Goal: Information Seeking & Learning: Compare options

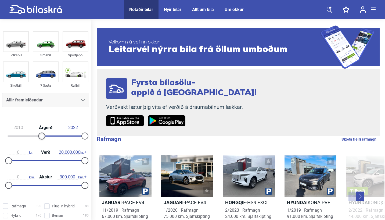
type input "2011"
drag, startPoint x: 9, startPoint y: 137, endPoint x: 48, endPoint y: 156, distance: 43.4
click at [48, 156] on div "2011 Árgerð 2022 0 kr. Verð 20.000.000 kr. 0 km. Akstur 300.000 km." at bounding box center [45, 156] width 91 height 74
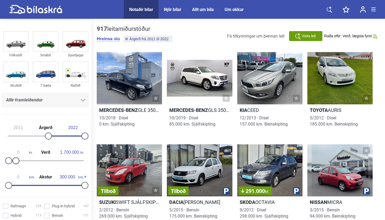
type input "1.600.000"
drag, startPoint x: 82, startPoint y: 163, endPoint x: 13, endPoint y: 171, distance: 68.9
click at [13, 171] on div "2011 Árgerð 2022 0 kr. Verð 1.600.000 kr. 0 km. Akstur 300.000 km." at bounding box center [45, 156] width 91 height 74
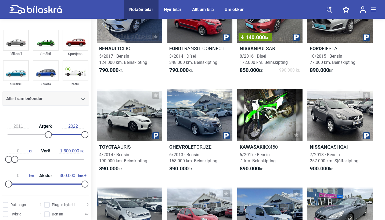
scroll to position [306, 0]
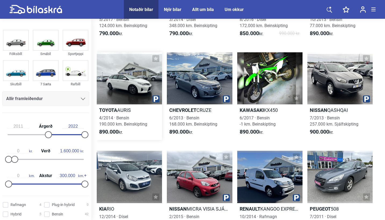
click at [110, 110] on b "Toyota" at bounding box center [108, 110] width 18 height 6
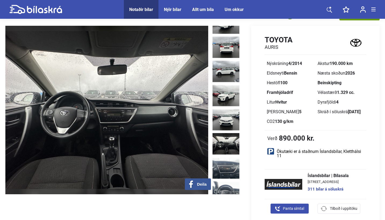
scroll to position [71, 0]
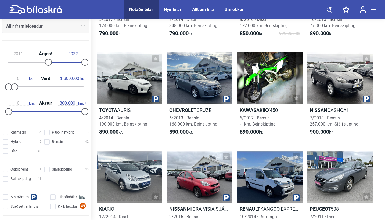
scroll to position [82, 0]
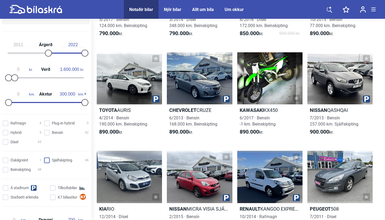
click at [56, 161] on input "Sjálfskipting 46" at bounding box center [67, 161] width 45 height 6
checkbox input "true"
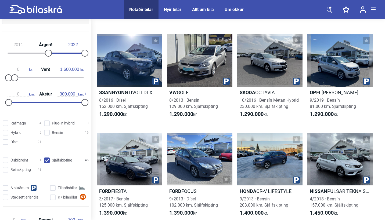
scroll to position [916, 0]
click at [245, 91] on b "Skoda" at bounding box center [247, 92] width 16 height 6
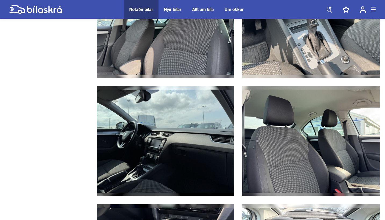
scroll to position [985, 0]
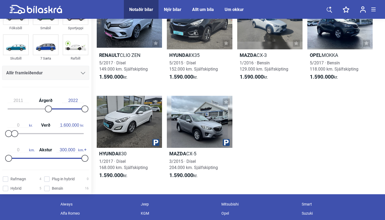
scroll to position [1082, 0]
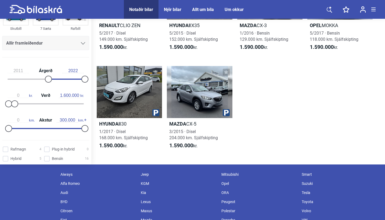
checkbox input "false"
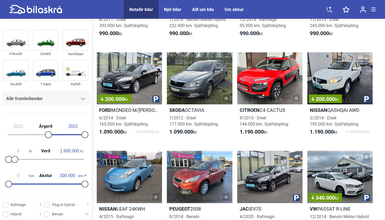
type input "20.000.000"
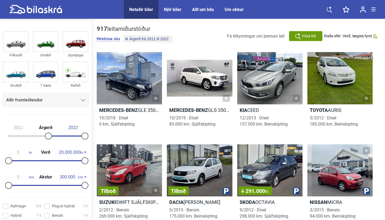
type input "1999"
